Goal: Information Seeking & Learning: Learn about a topic

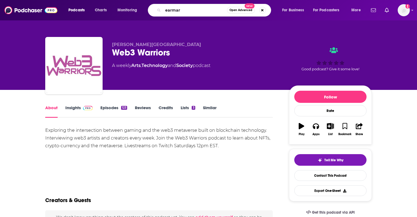
type input "earmark"
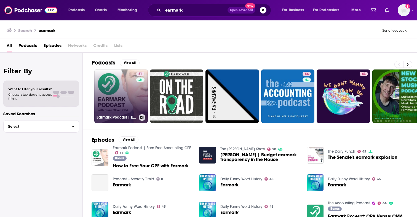
click at [129, 104] on link "51 Earmark Podcast | Earn Free Accounting CPE" at bounding box center [120, 95] width 53 height 53
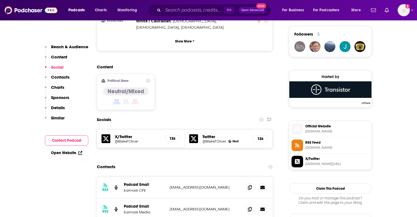
scroll to position [401, 0]
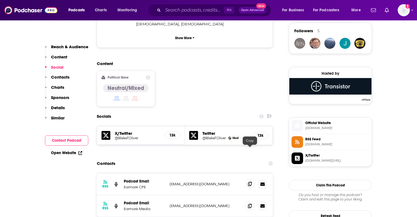
click at [252, 180] on span at bounding box center [250, 184] width 8 height 8
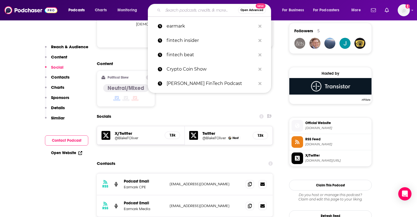
click at [182, 12] on input "Search podcasts, credits, & more..." at bounding box center [200, 10] width 75 height 9
paste input "Dealroom Media"
type input "Dealroom Media"
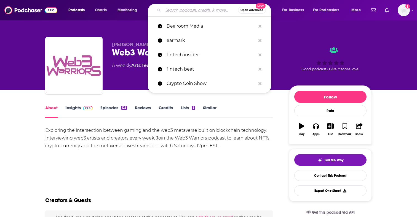
type input "Fintech Confidential"
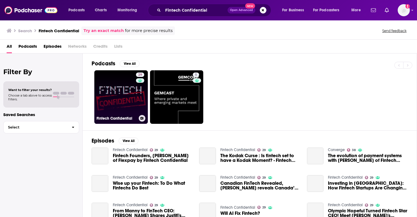
click at [125, 89] on link "29 Fintech Confidential" at bounding box center [120, 96] width 53 height 53
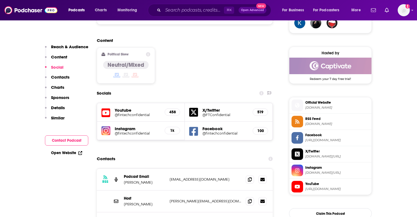
scroll to position [456, 0]
